Goal: Information Seeking & Learning: Understand process/instructions

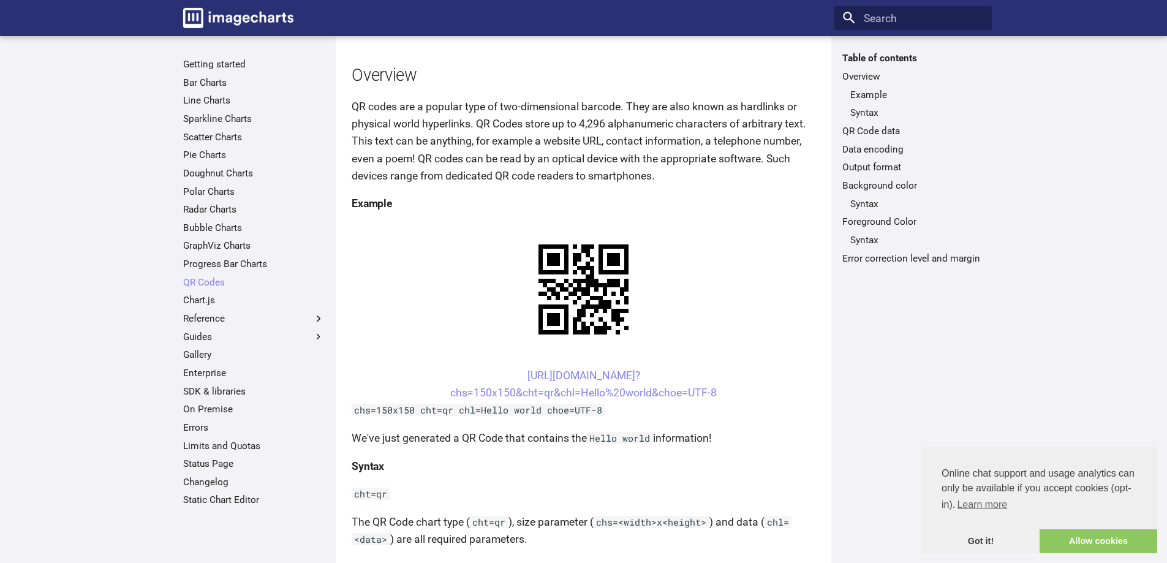
scroll to position [184, 0]
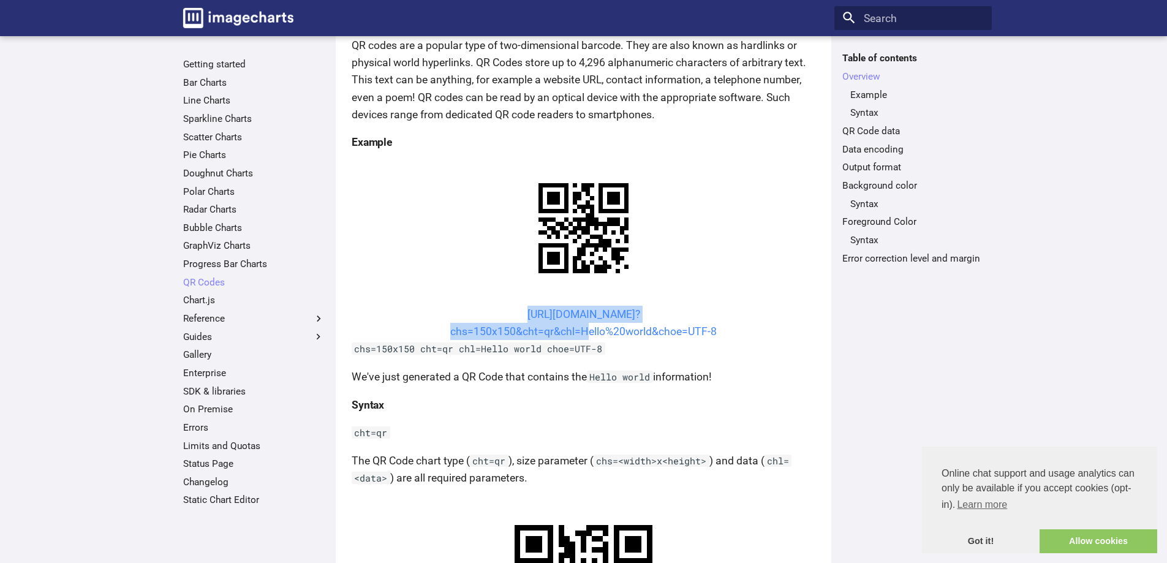
drag, startPoint x: 503, startPoint y: 195, endPoint x: 582, endPoint y: 217, distance: 81.9
click at [582, 306] on center "[URL][DOMAIN_NAME]? chs=150x150&cht=qr&chl=Hello%20world&choe=UTF-8" at bounding box center [584, 323] width 464 height 34
copy link "[URL][DOMAIN_NAME]? chs=150x150&cht=qr&chl="
